Goal: Transaction & Acquisition: Purchase product/service

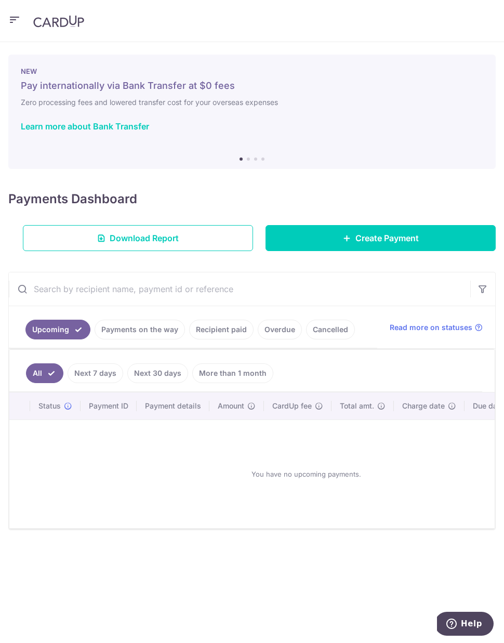
click at [394, 242] on span "Create Payment" at bounding box center [386, 238] width 63 height 12
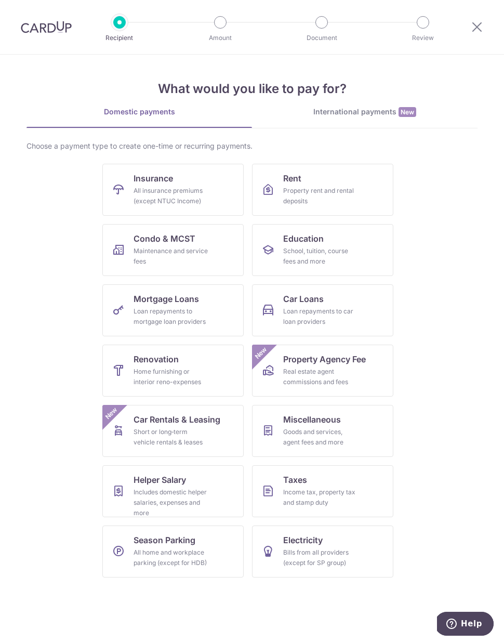
click at [352, 267] on link "Education School, tuition, course fees and more" at bounding box center [322, 250] width 141 height 52
click at [334, 487] on div "Income tax, property tax and stamp duty" at bounding box center [320, 497] width 75 height 21
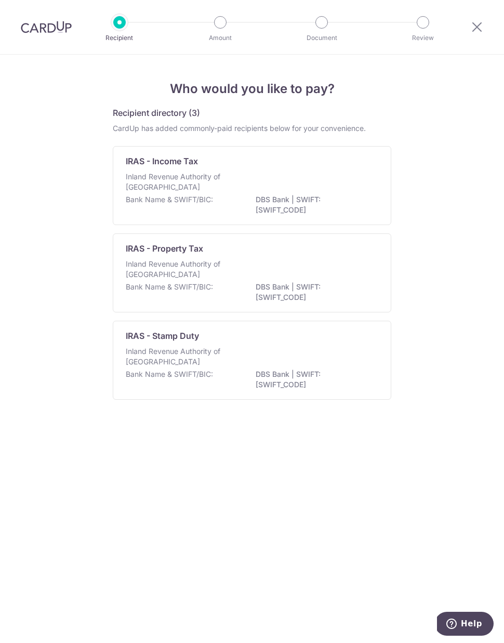
click at [353, 194] on div "Inland Revenue Authority of Singapore" at bounding box center [252, 182] width 252 height 23
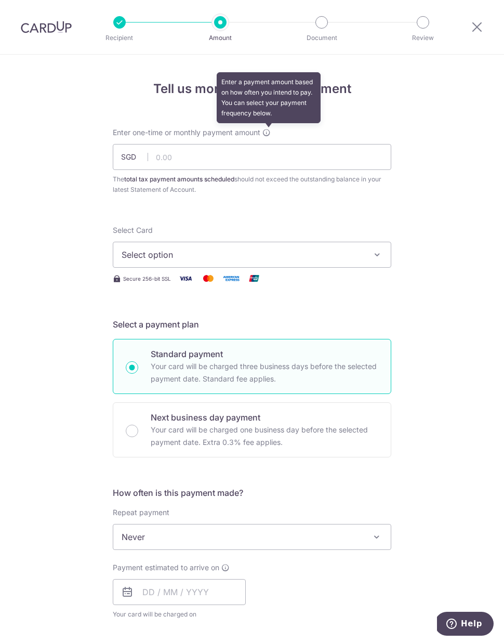
click at [271, 134] on icon at bounding box center [266, 132] width 8 height 8
click at [374, 155] on input "text" at bounding box center [252, 157] width 278 height 26
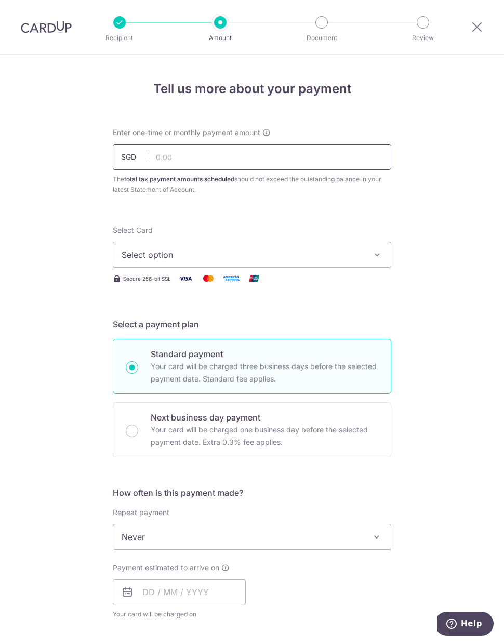
click at [212, 158] on input "text" at bounding box center [252, 157] width 278 height 26
click at [233, 258] on span "Select option" at bounding box center [243, 254] width 242 height 12
type input "2,501.17"
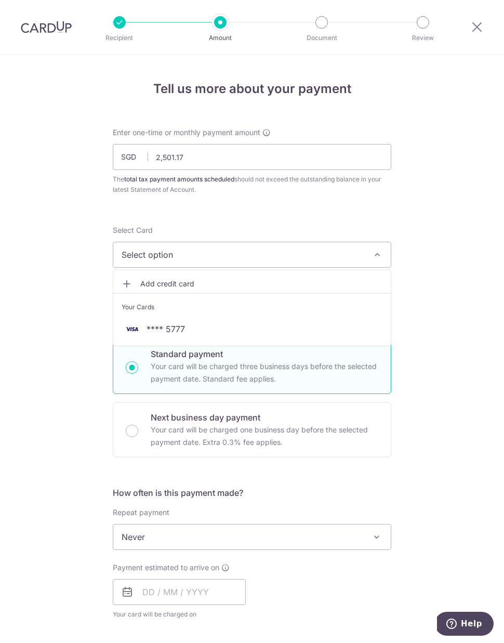
click at [219, 330] on span "**** 5777" at bounding box center [252, 329] width 261 height 12
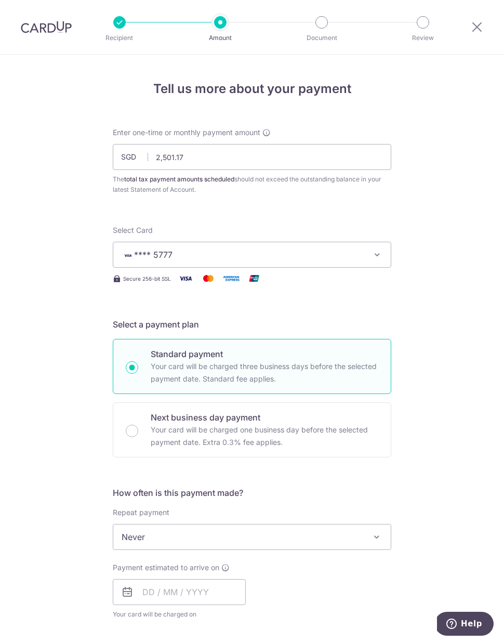
click at [377, 532] on span at bounding box center [376, 536] width 12 height 12
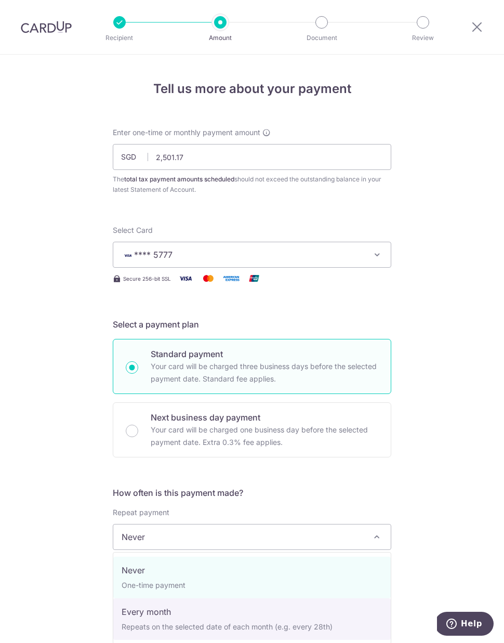
select select "3"
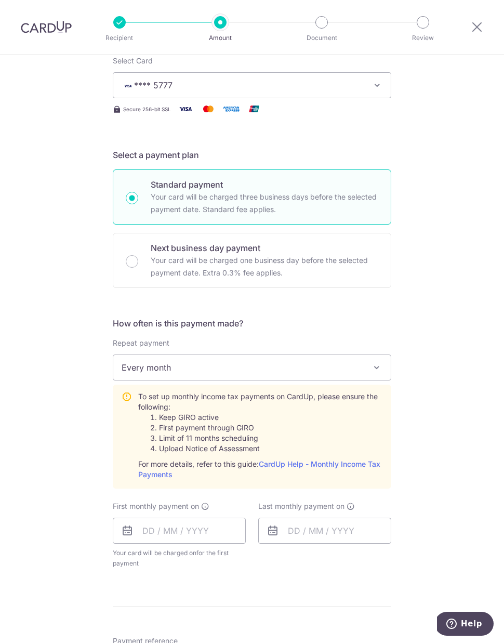
scroll to position [168, 0]
click at [157, 526] on input "text" at bounding box center [179, 531] width 133 height 26
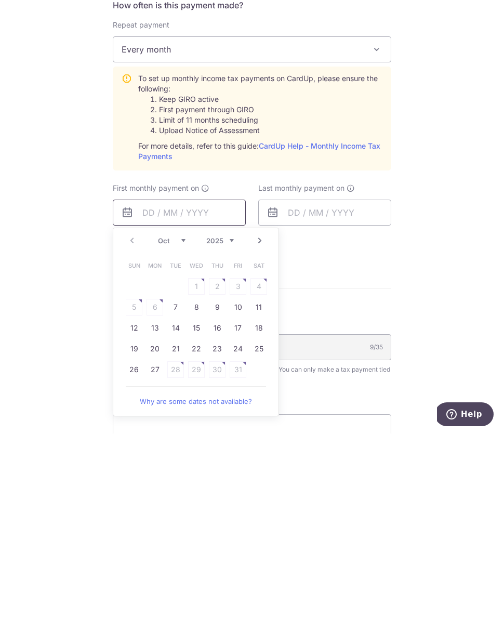
scroll to position [279, 0]
click at [263, 442] on link "Next" at bounding box center [260, 448] width 12 height 12
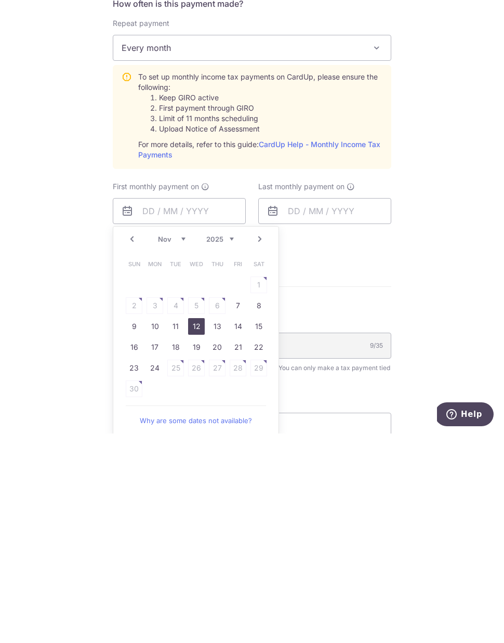
click at [194, 527] on link "12" at bounding box center [196, 535] width 17 height 17
type input "12/11/2025"
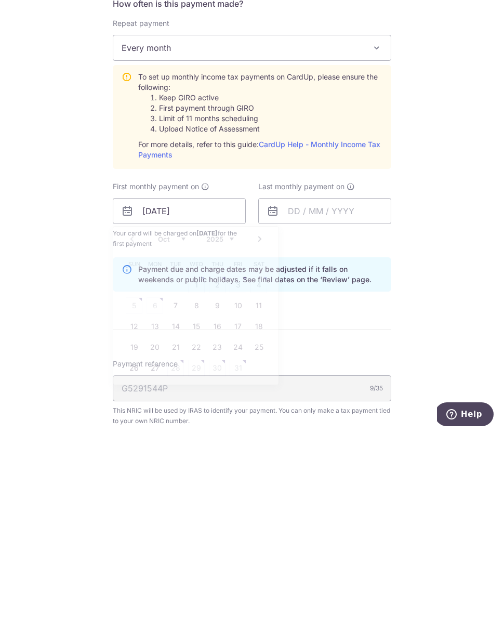
scroll to position [13, 0]
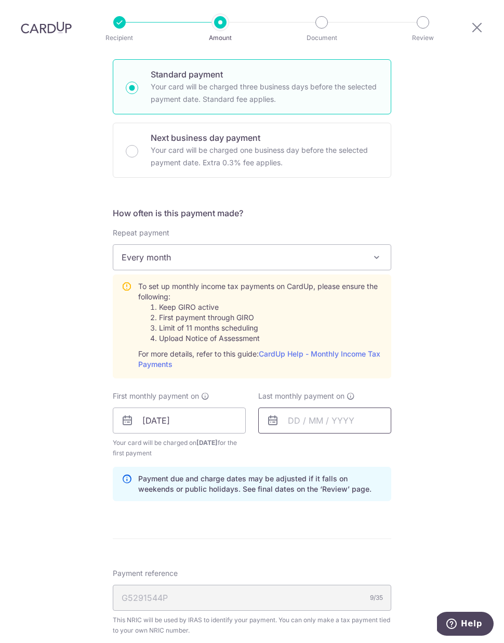
click at [334, 413] on input "text" at bounding box center [324, 420] width 133 height 26
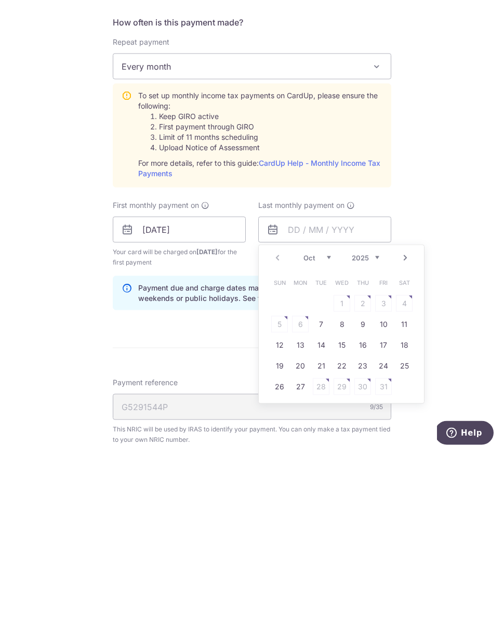
click at [408, 442] on link "Next" at bounding box center [405, 448] width 12 height 12
click at [407, 442] on link "Next" at bounding box center [405, 448] width 12 height 12
click at [406, 442] on link "Next" at bounding box center [405, 448] width 12 height 12
click at [339, 349] on link "CardUp Help - Monthly Income Tax Payments" at bounding box center [259, 358] width 242 height 19
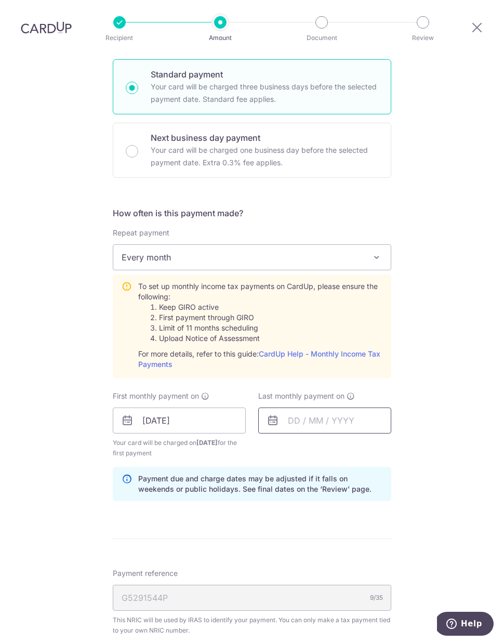
click at [293, 407] on input "text" at bounding box center [324, 420] width 133 height 26
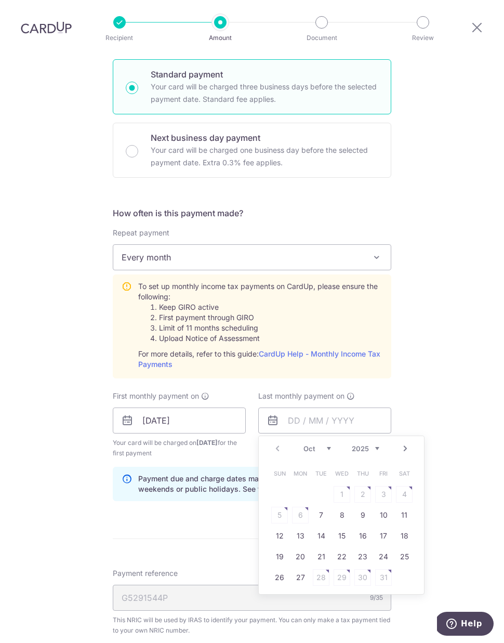
click at [322, 444] on select "Oct Nov Dec" at bounding box center [317, 448] width 28 height 8
click at [373, 444] on select "2025 2026" at bounding box center [366, 448] width 28 height 8
click at [372, 444] on select "2025 2026" at bounding box center [366, 448] width 28 height 8
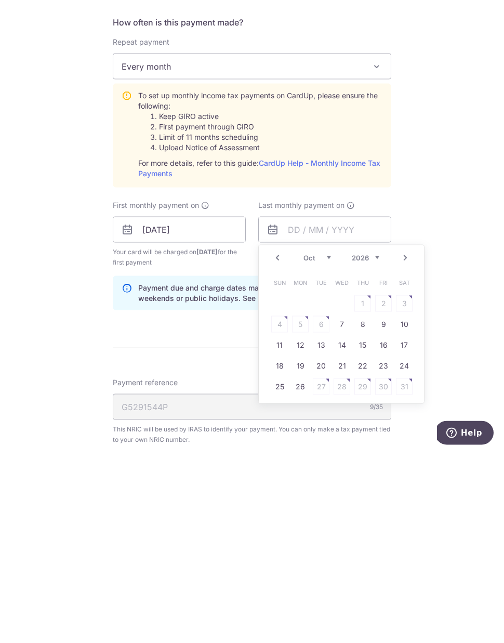
click at [318, 444] on select "Jan Feb Mar Apr May Jun Jul Aug Sep Oct Nov" at bounding box center [317, 448] width 28 height 8
click at [363, 507] on link "12" at bounding box center [362, 515] width 17 height 17
type input "12/02/2026"
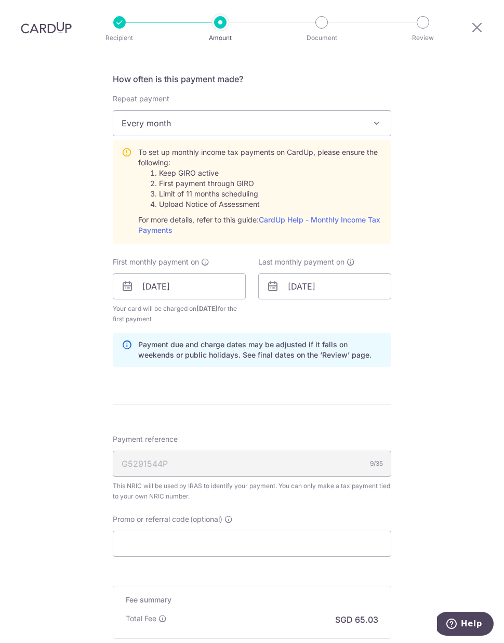
scroll to position [416, 0]
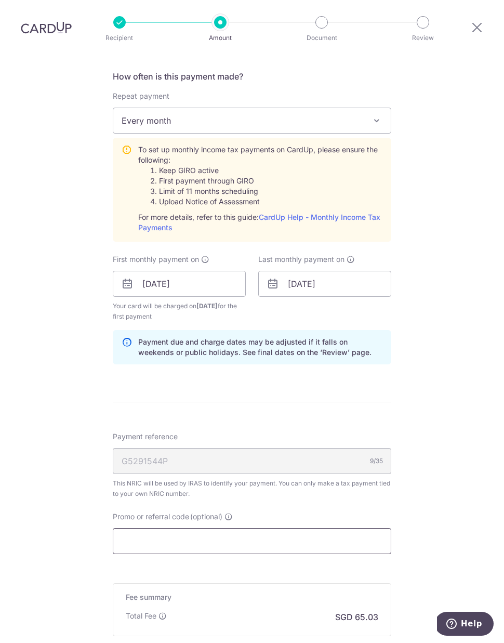
click at [219, 529] on input "Promo or referral code (optional)" at bounding box center [252, 541] width 278 height 26
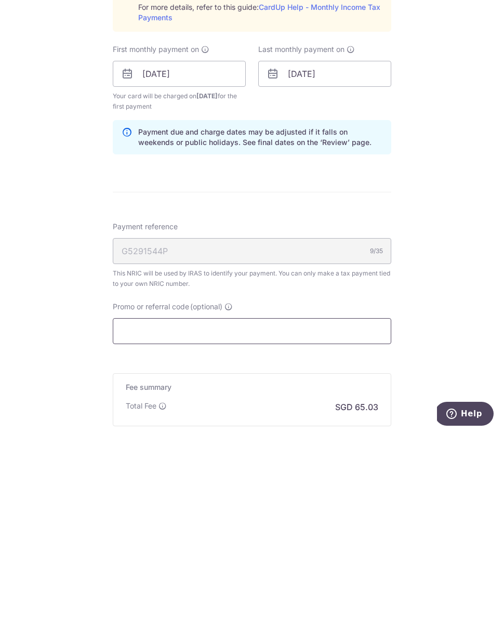
click at [177, 528] on input "Promo or referral code (optional)" at bounding box center [252, 541] width 278 height 26
paste input "VTAX25R"
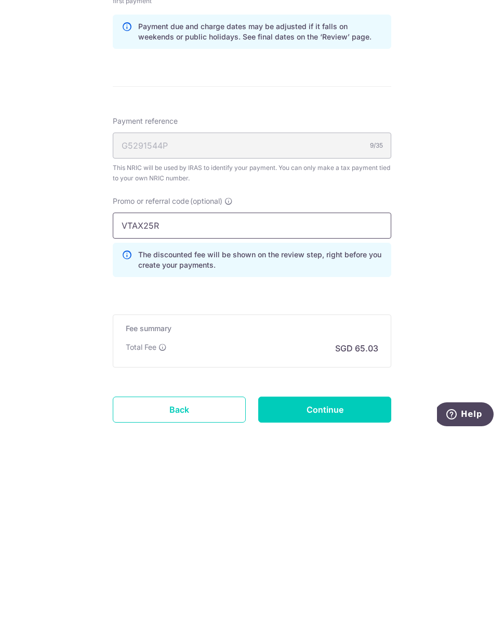
scroll to position [531, 0]
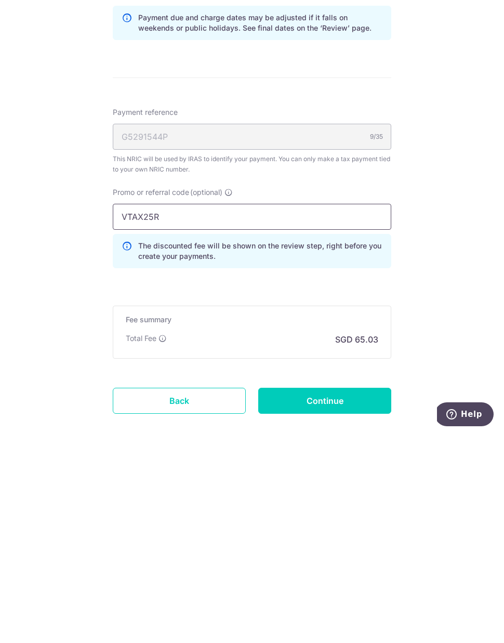
type input "VTAX25R"
click at [352, 597] on input "Continue" at bounding box center [324, 610] width 133 height 26
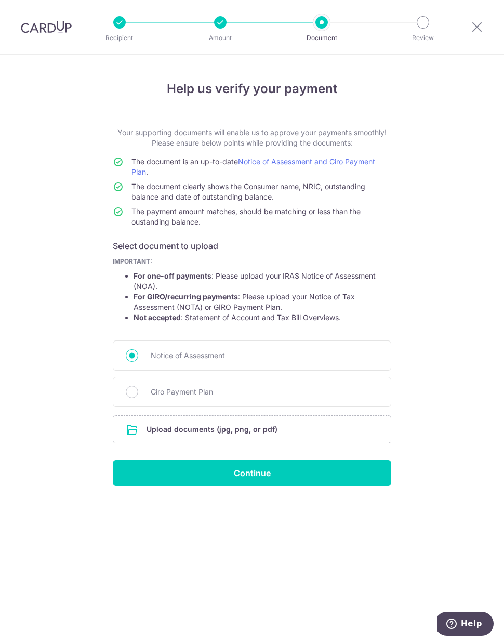
click at [260, 431] on input "file" at bounding box center [251, 429] width 277 height 27
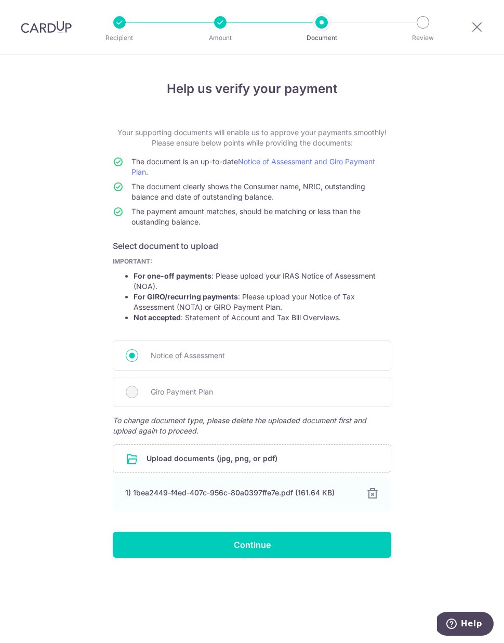
click at [347, 544] on input "Continue" at bounding box center [252, 544] width 278 height 26
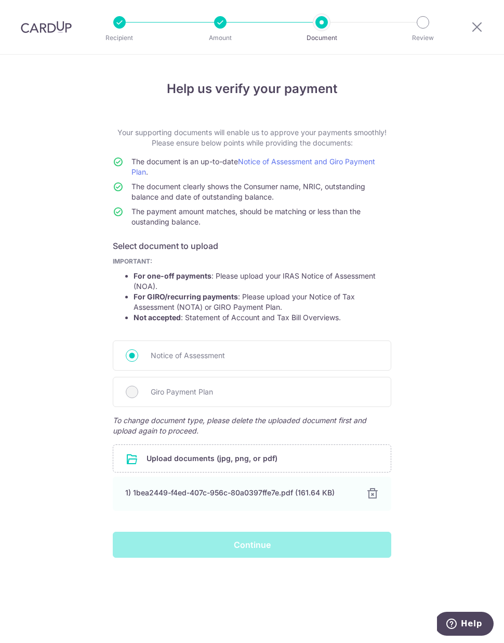
click at [275, 548] on div "Continue" at bounding box center [251, 544] width 291 height 26
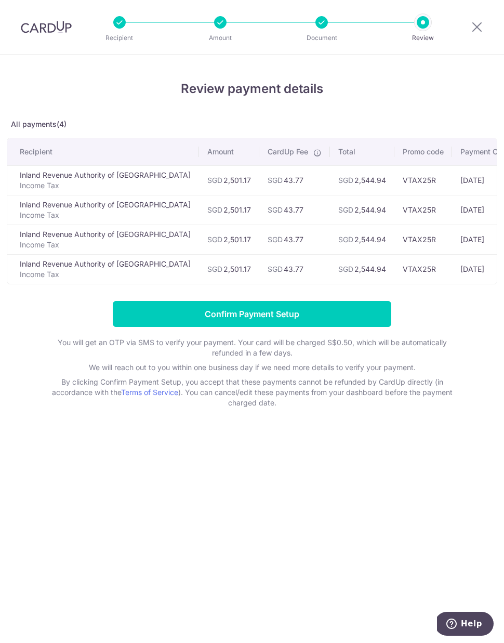
click at [314, 313] on input "Confirm Payment Setup" at bounding box center [252, 314] width 278 height 26
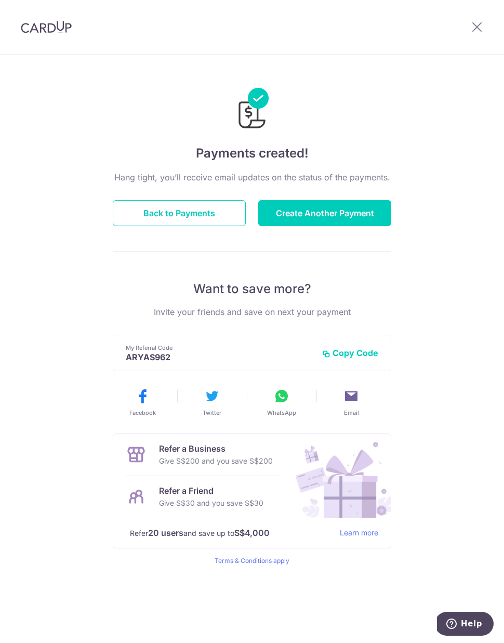
click at [485, 21] on div at bounding box center [477, 27] width 54 height 54
